Goal: Information Seeking & Learning: Check status

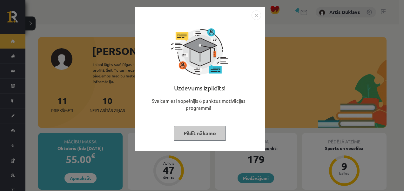
click at [257, 15] on img "Close" at bounding box center [257, 15] width 10 height 10
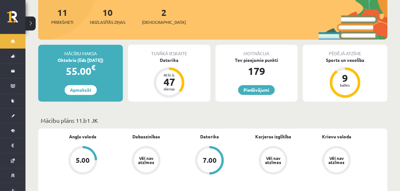
scroll to position [88, 0]
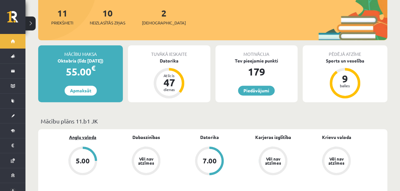
click at [87, 134] on link "Angļu valoda" at bounding box center [82, 137] width 27 height 7
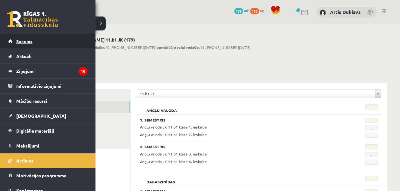
click at [29, 42] on span "Sākums" at bounding box center [24, 41] width 16 height 6
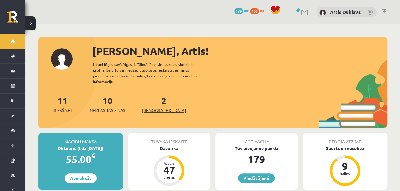
click at [154, 107] on span "[DEMOGRAPHIC_DATA]" at bounding box center [164, 110] width 44 height 6
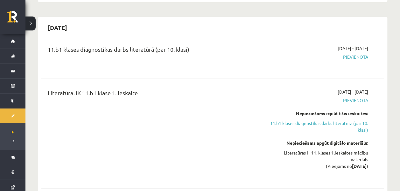
scroll to position [131, 0]
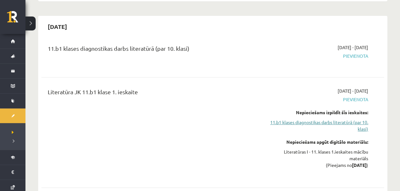
click at [273, 120] on link "11.b1 klases diagnostikas darbs literatūrā (par 10. klasi)" at bounding box center [317, 125] width 100 height 13
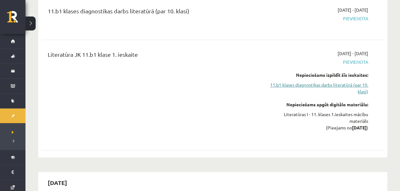
click at [299, 88] on link "11.b1 klases diagnostikas darbs literatūrā (par 10. klasi)" at bounding box center [317, 88] width 100 height 13
click at [299, 86] on link "11.b1 klases diagnostikas darbs literatūrā (par 10. klasi)" at bounding box center [317, 88] width 100 height 13
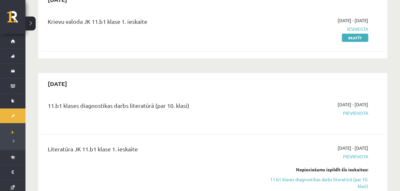
scroll to position [0, 0]
